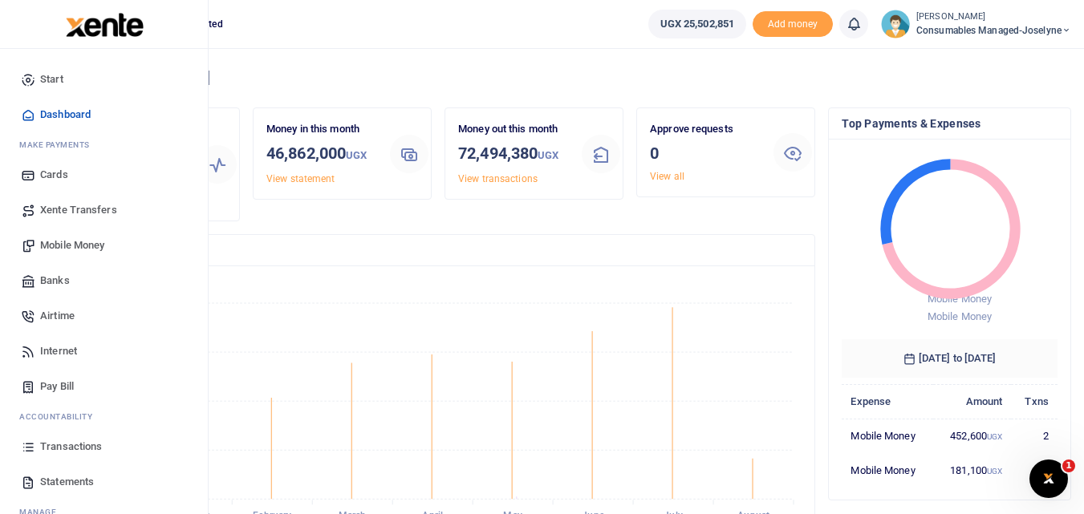
click at [39, 481] on link "Statements" at bounding box center [104, 482] width 182 height 35
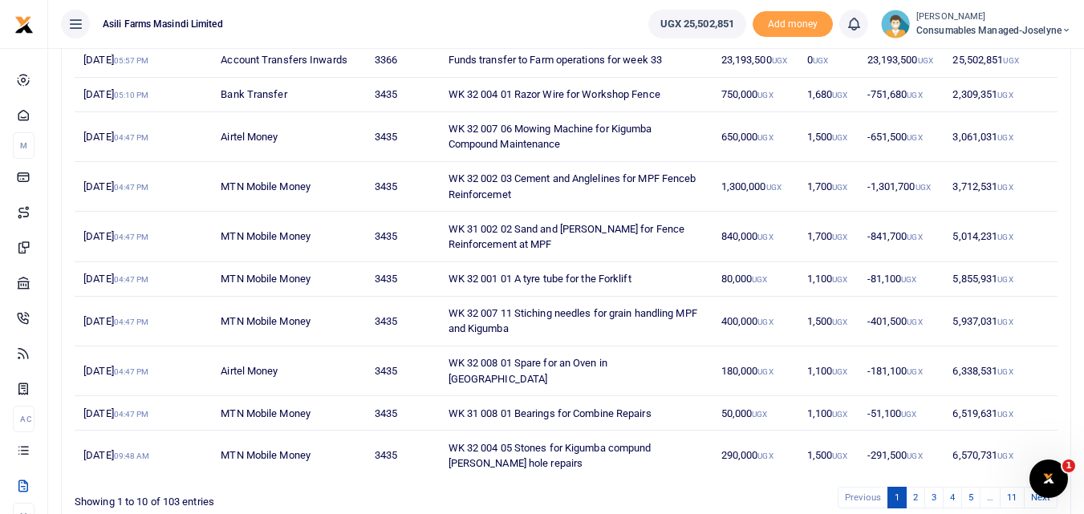
scroll to position [244, 0]
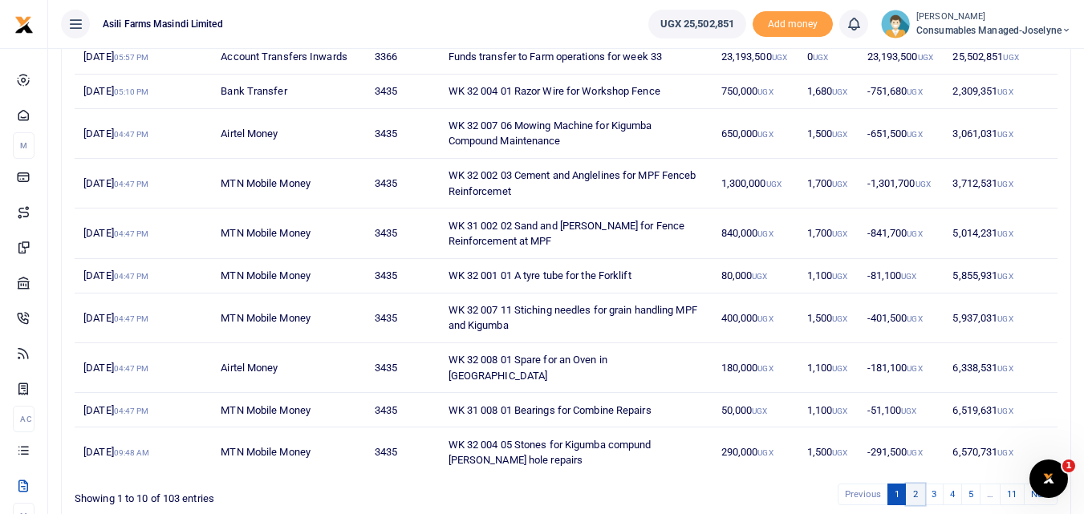
click at [915, 484] on link "2" at bounding box center [915, 495] width 19 height 22
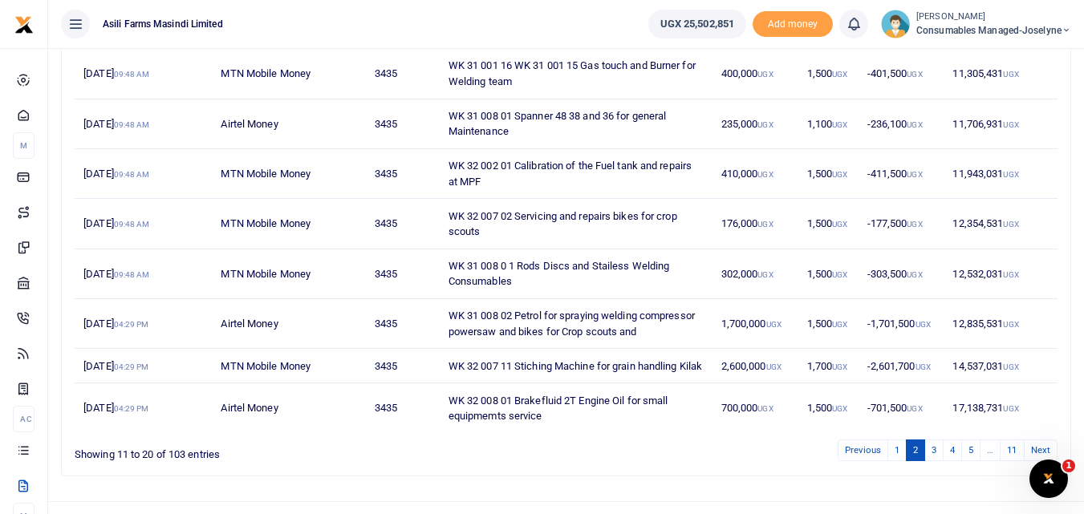
scroll to position [364, 0]
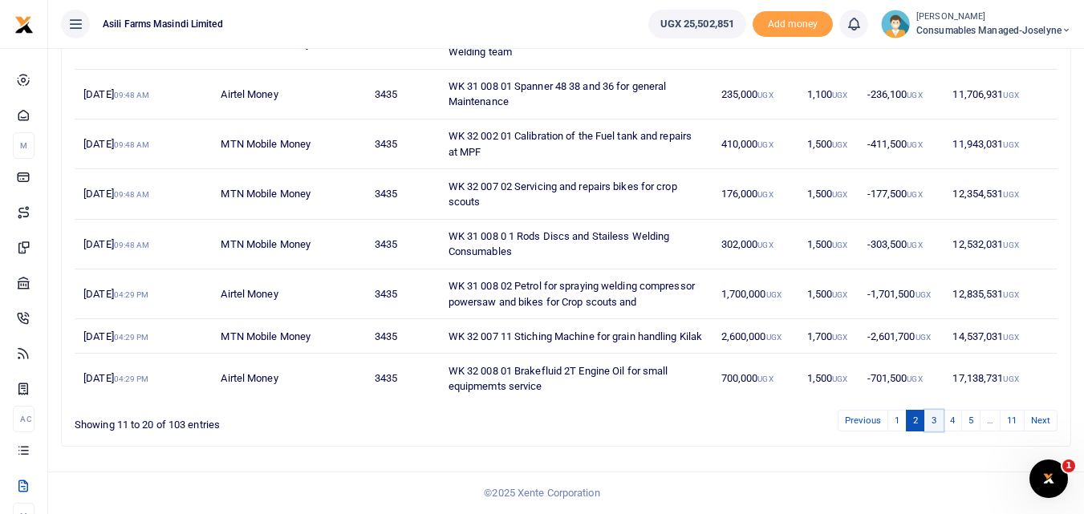
click at [936, 420] on link "3" at bounding box center [933, 421] width 19 height 22
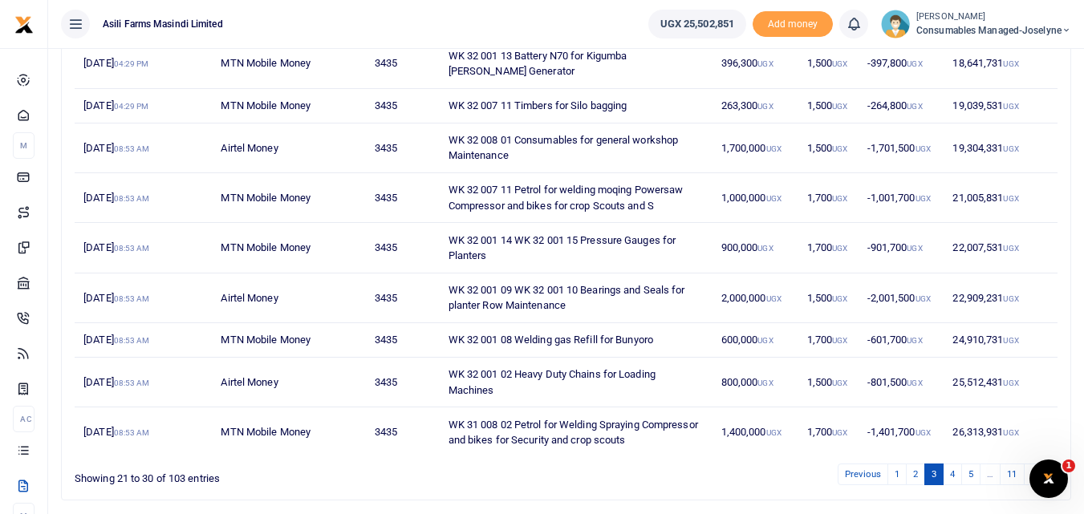
scroll to position [294, 0]
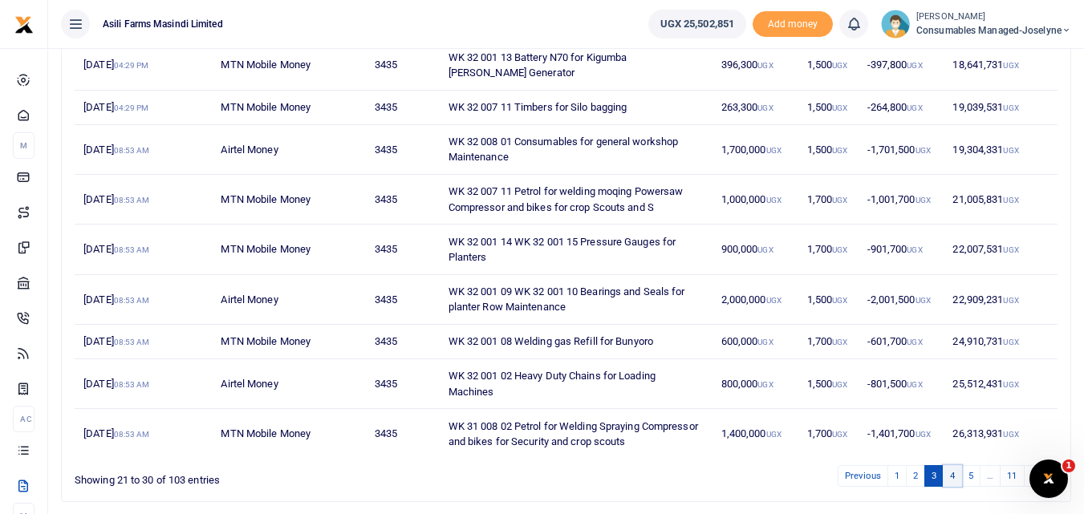
click at [953, 475] on link "4" at bounding box center [952, 476] width 19 height 22
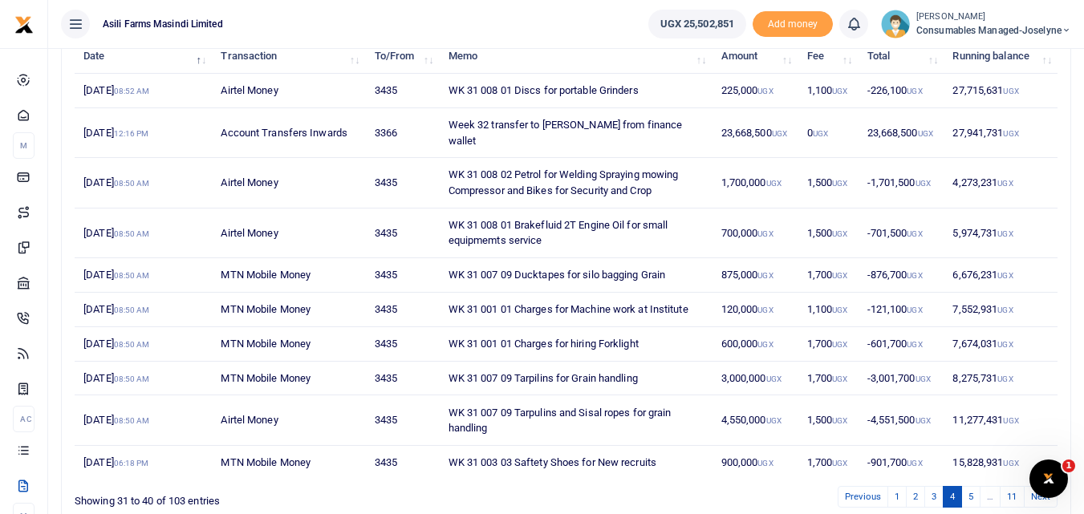
scroll to position [270, 0]
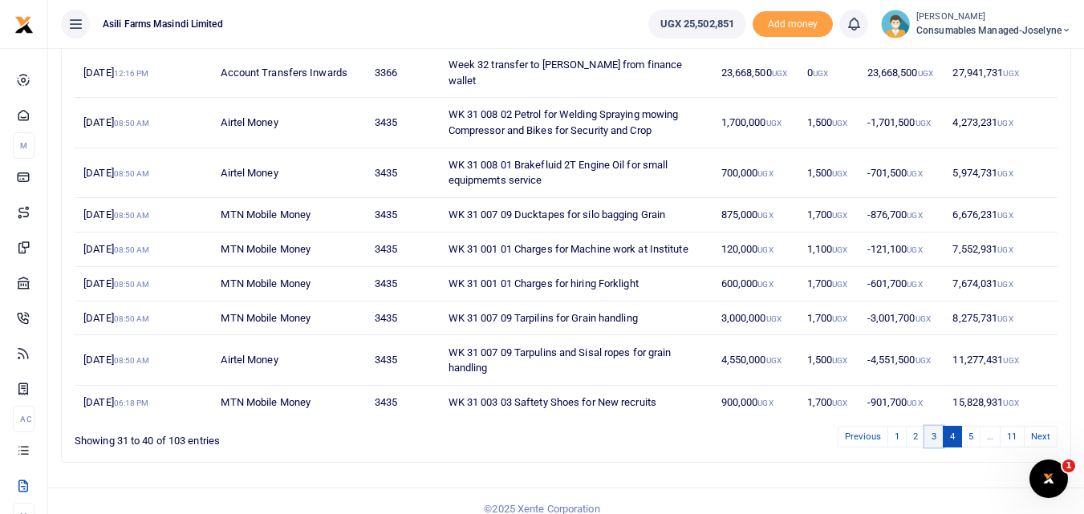
click at [928, 426] on link "3" at bounding box center [933, 437] width 19 height 22
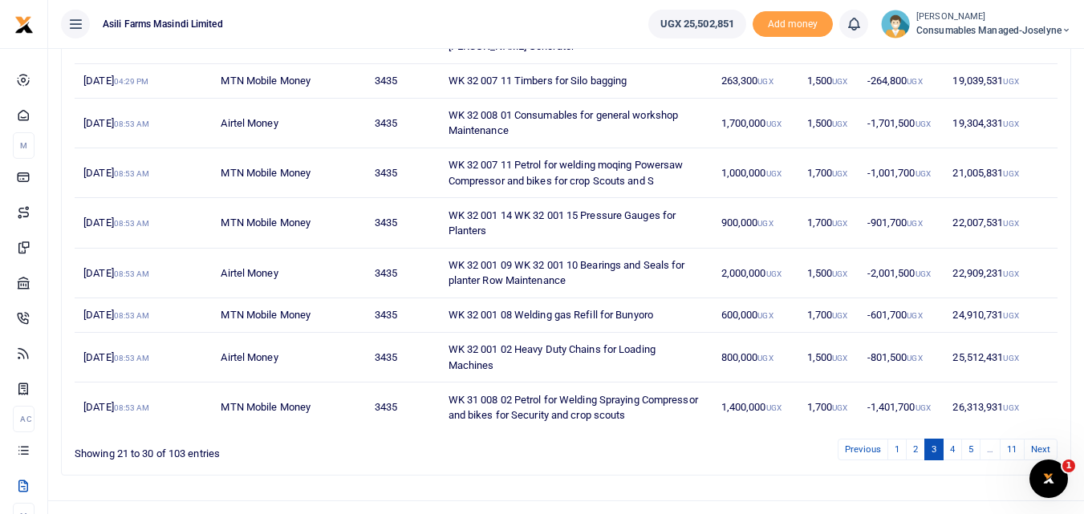
scroll to position [349, 0]
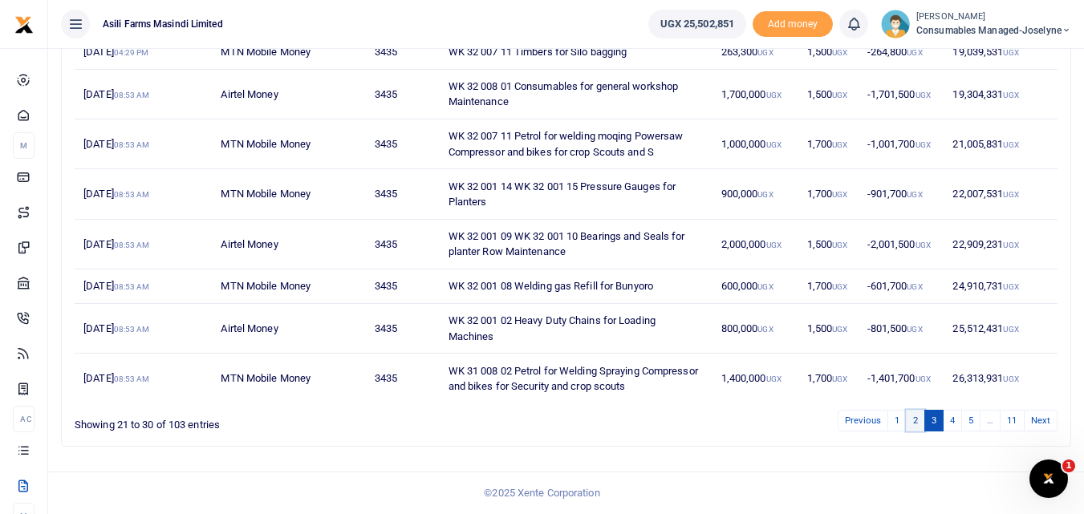
click at [913, 424] on link "2" at bounding box center [915, 421] width 19 height 22
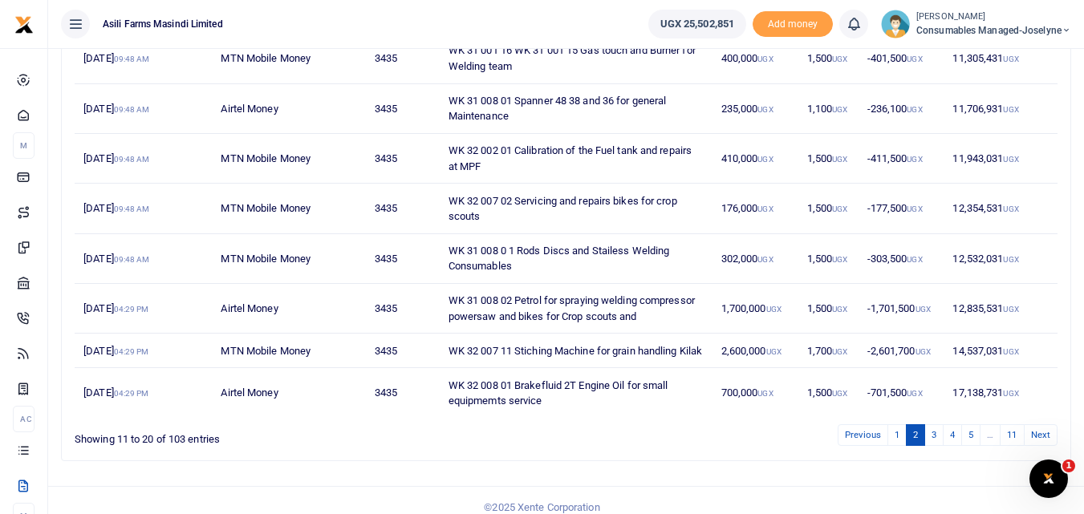
scroll to position [364, 0]
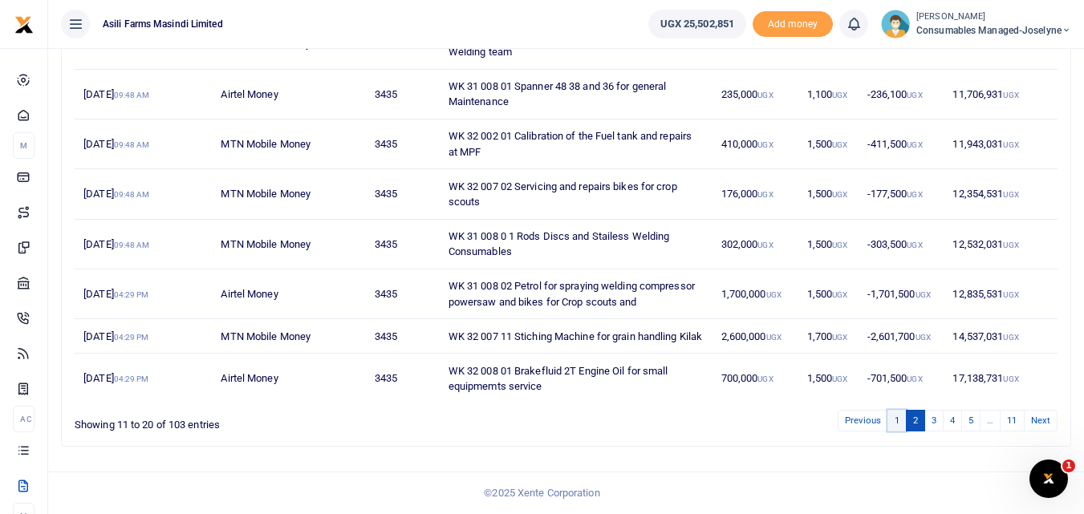
click at [896, 425] on link "1" at bounding box center [896, 421] width 19 height 22
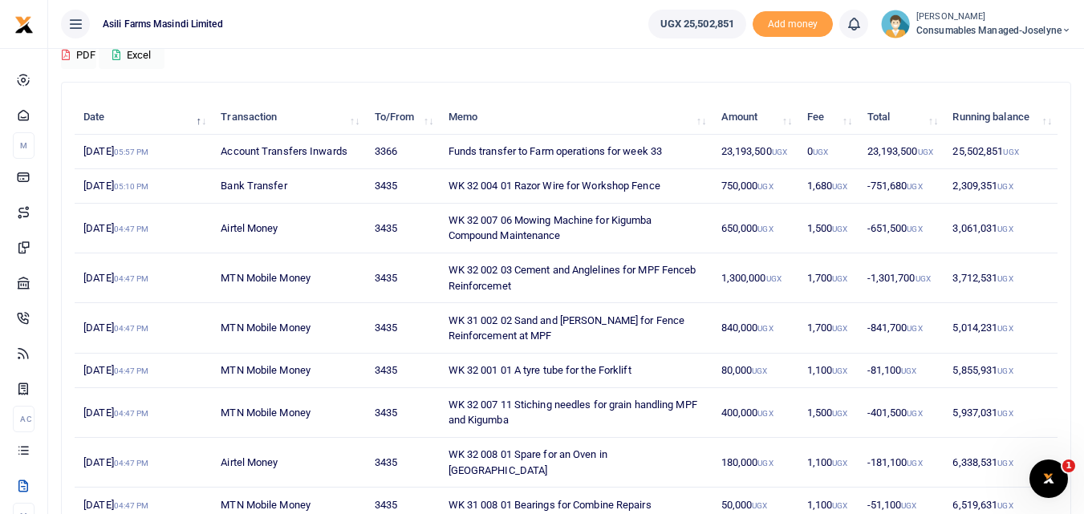
scroll to position [148, 0]
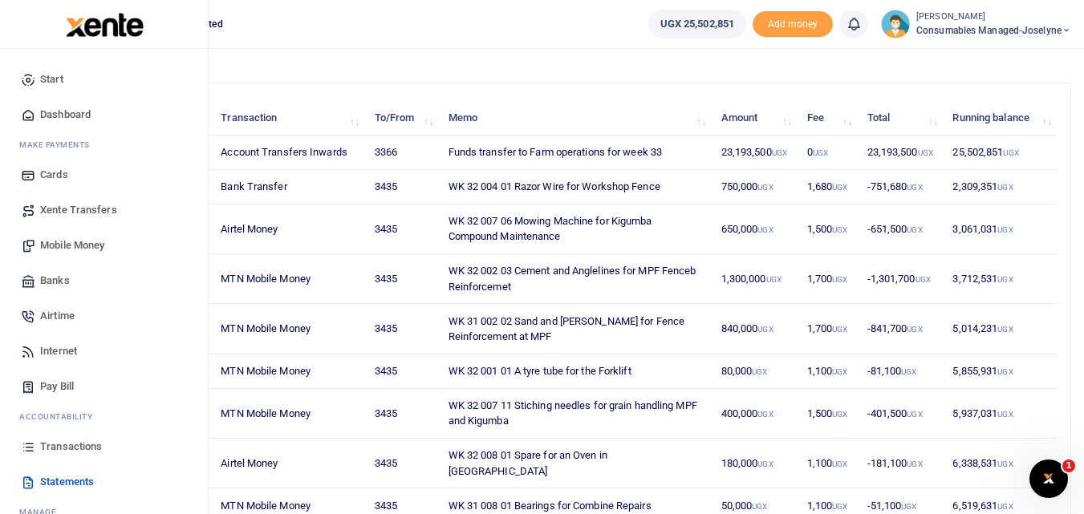
click at [25, 449] on icon at bounding box center [28, 447] width 14 height 14
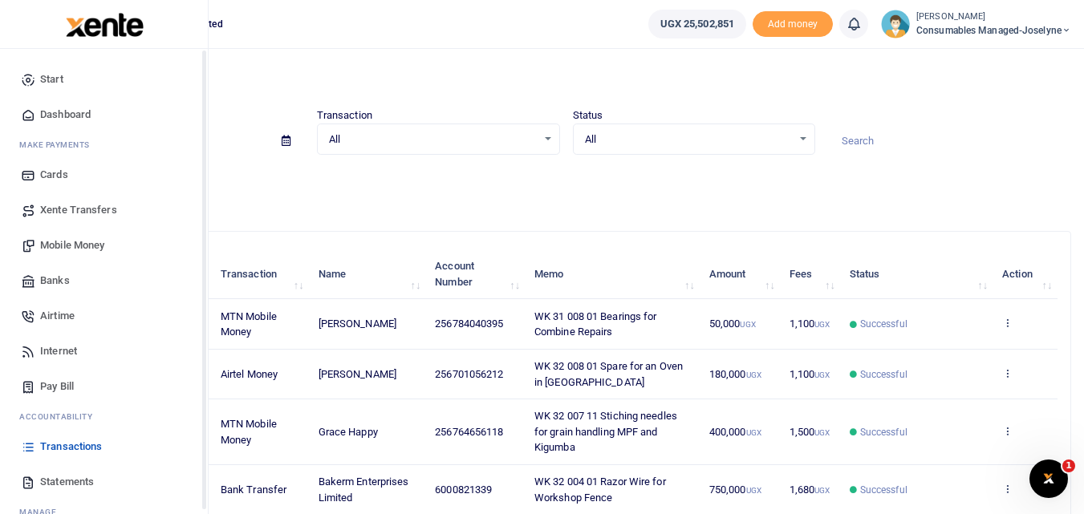
click at [26, 446] on icon at bounding box center [28, 447] width 14 height 14
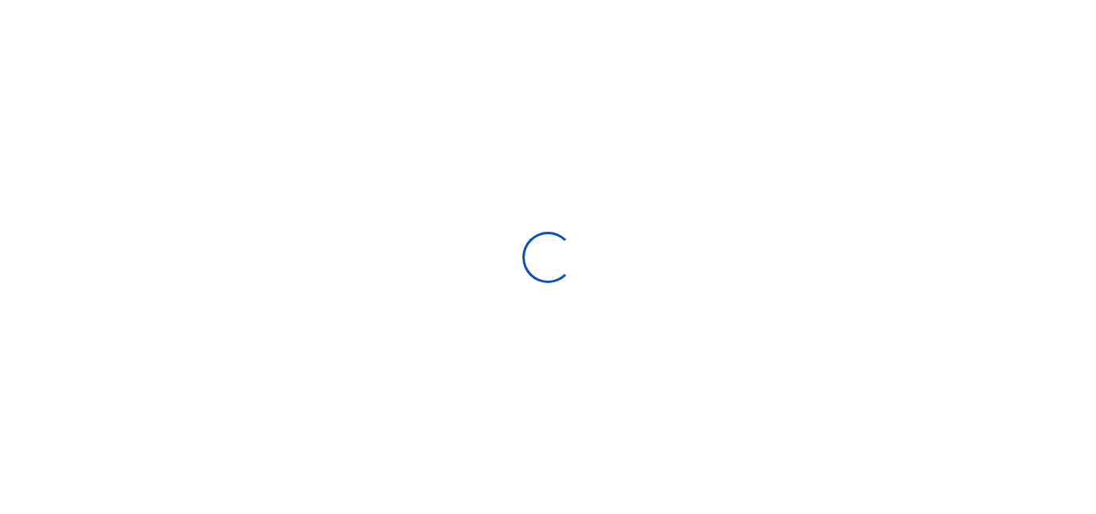
type input "[DATE] - [DATE]"
